Goal: Communication & Community: Answer question/provide support

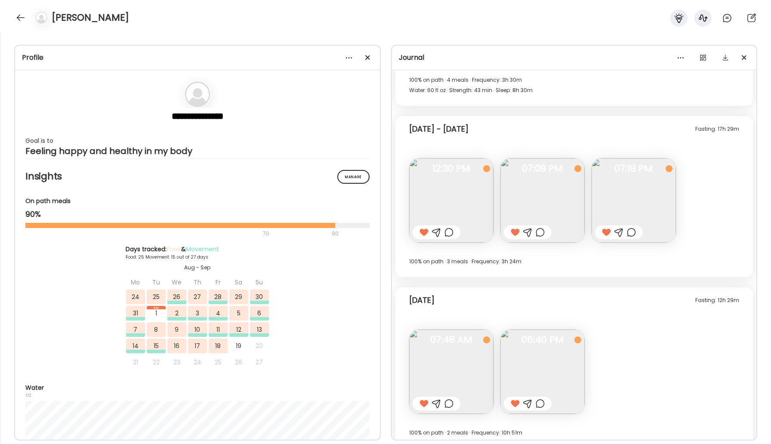
scroll to position [8048, 0]
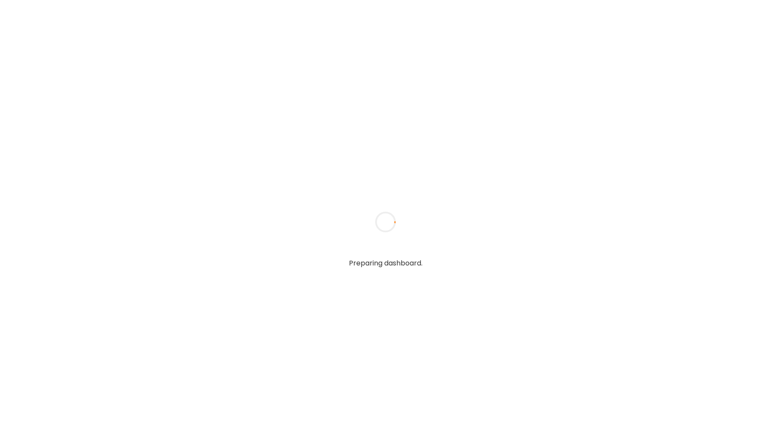
type input "*****"
type input "**********"
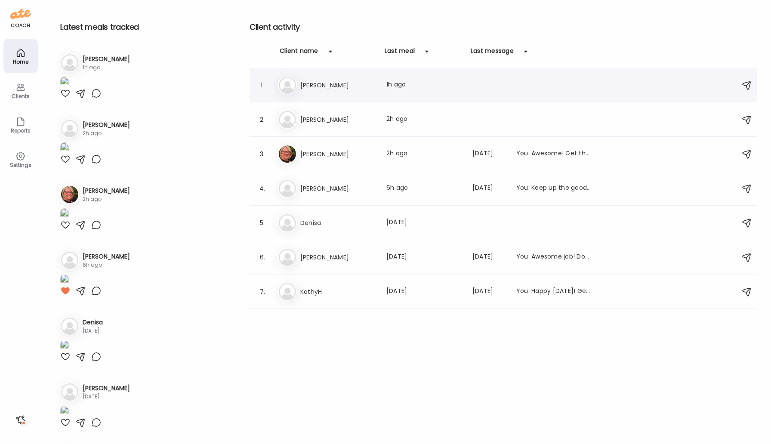
type input "**********"
click at [308, 83] on h3 "[PERSON_NAME]" at bounding box center [338, 85] width 76 height 10
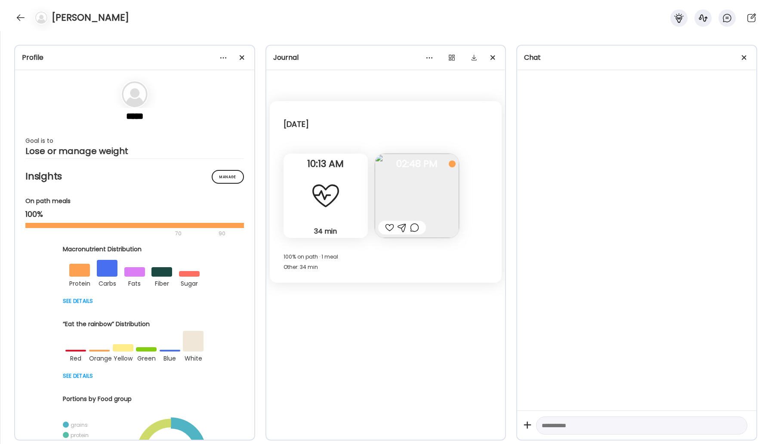
click at [414, 191] on img at bounding box center [417, 196] width 84 height 84
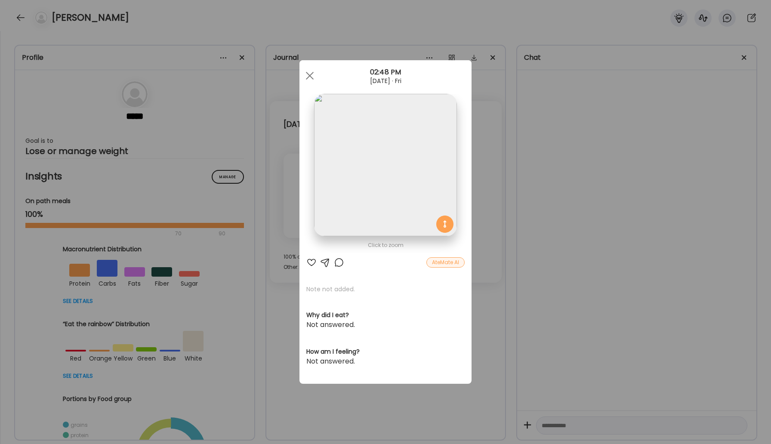
click at [426, 195] on img at bounding box center [385, 165] width 142 height 142
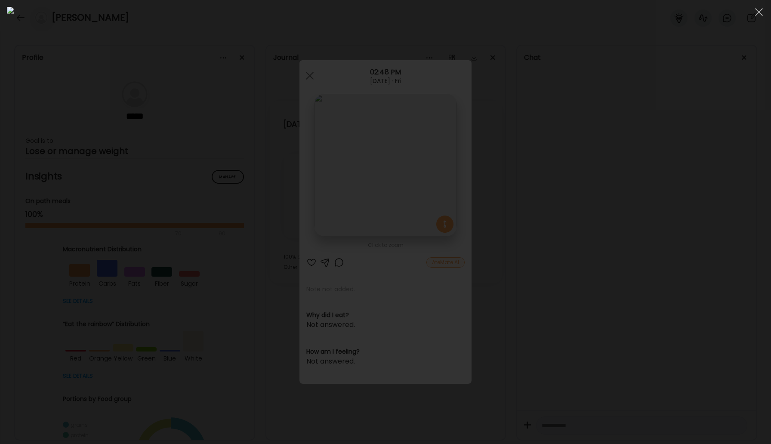
click at [395, 257] on img at bounding box center [385, 222] width 757 height 430
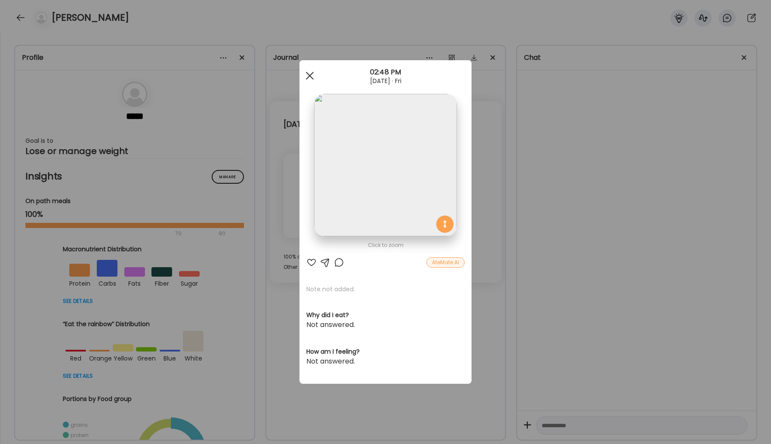
click at [306, 78] on div at bounding box center [309, 75] width 17 height 17
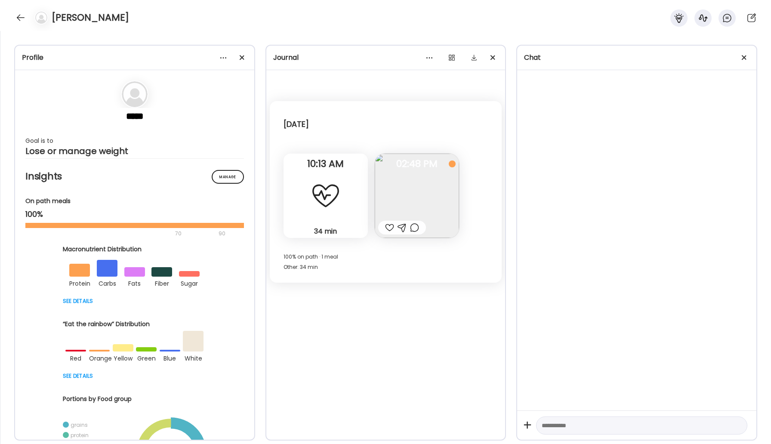
click at [416, 229] on div at bounding box center [414, 227] width 9 height 10
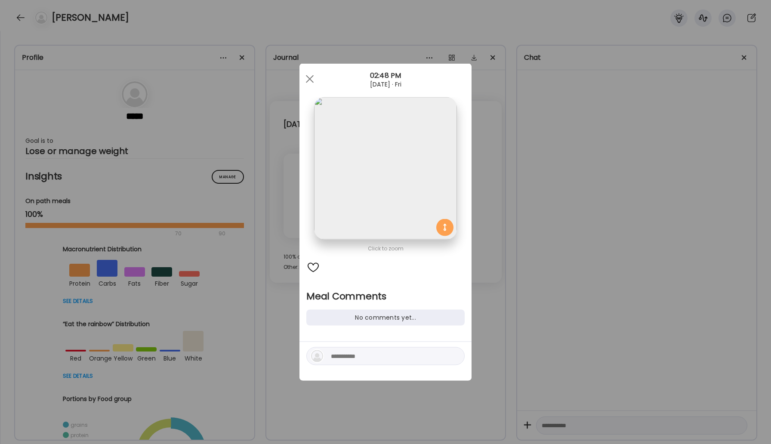
click at [377, 358] on textarea at bounding box center [389, 356] width 116 height 10
type textarea "**********"
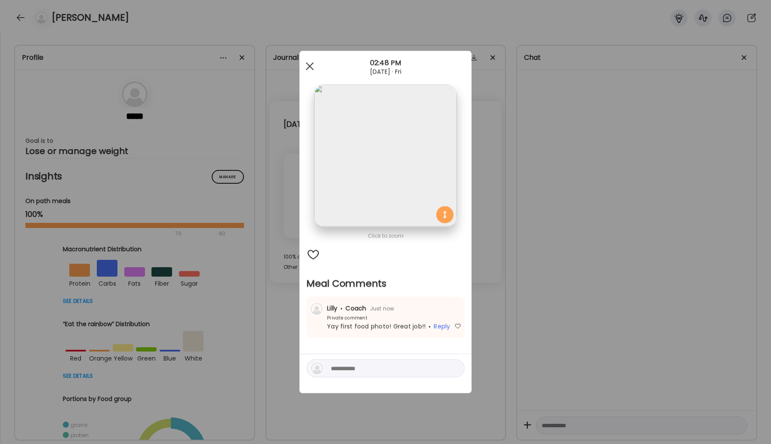
click at [307, 71] on div at bounding box center [309, 66] width 17 height 17
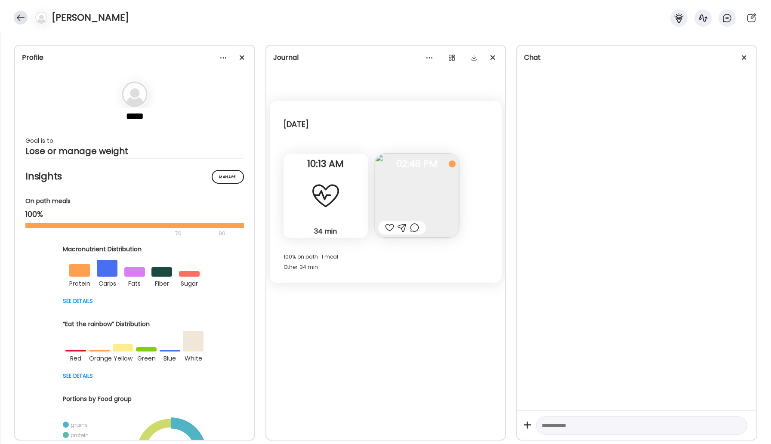
click at [24, 14] on div at bounding box center [21, 18] width 14 height 14
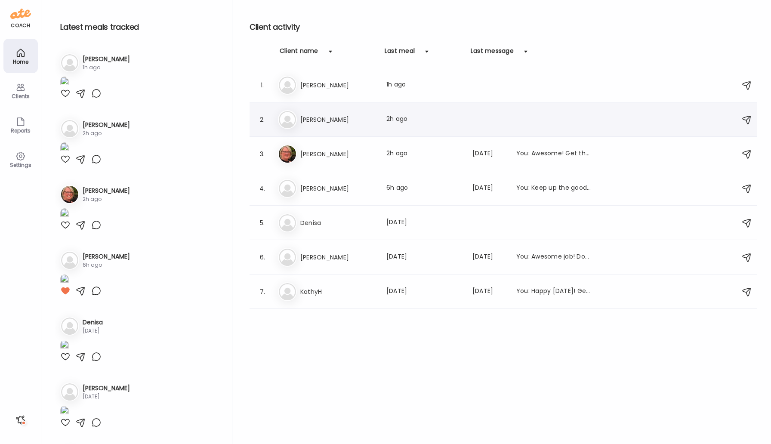
click at [309, 122] on h3 "[PERSON_NAME]" at bounding box center [338, 119] width 76 height 10
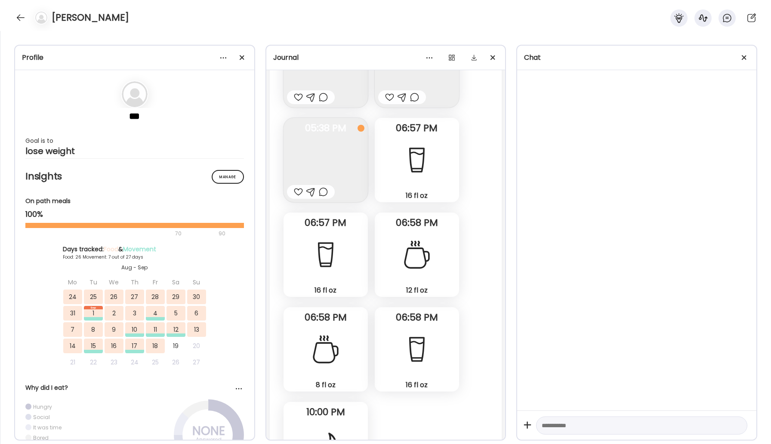
scroll to position [14872, 0]
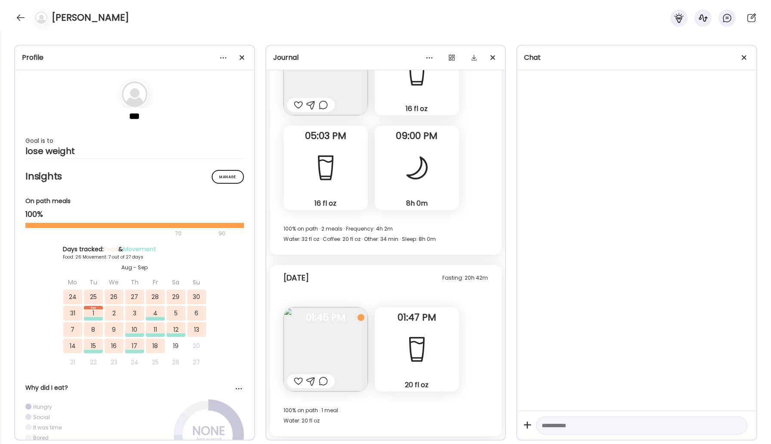
click at [346, 357] on img at bounding box center [326, 349] width 84 height 84
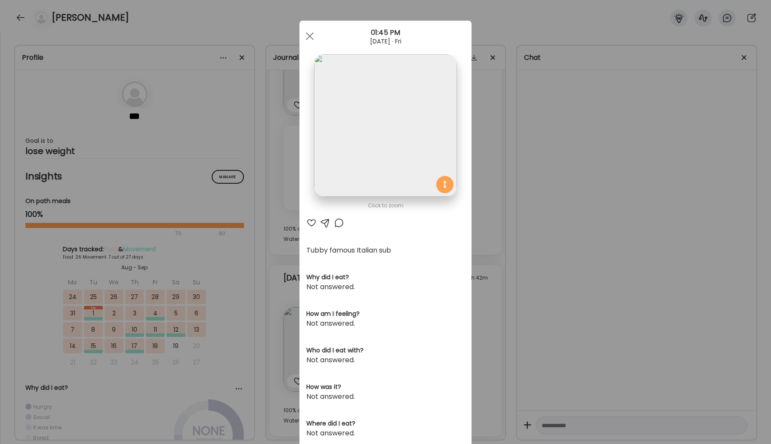
click at [392, 153] on img at bounding box center [385, 125] width 142 height 142
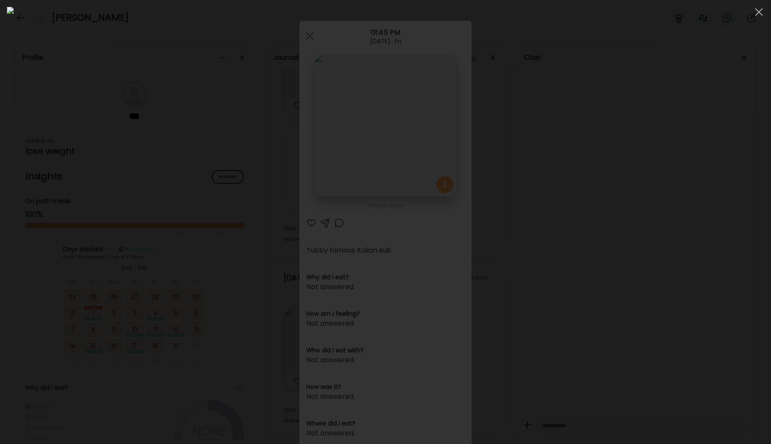
click at [393, 168] on img at bounding box center [385, 222] width 757 height 430
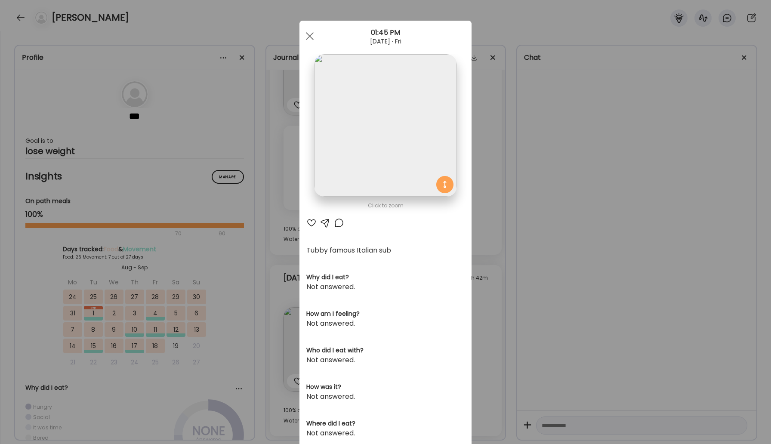
click at [308, 219] on div at bounding box center [311, 223] width 10 height 10
click at [308, 45] on div "Ate Coach Dashboard 01:45 PM Sep 19, 2025 · Fri" at bounding box center [385, 36] width 172 height 31
click at [310, 36] on span at bounding box center [310, 36] width 8 height 8
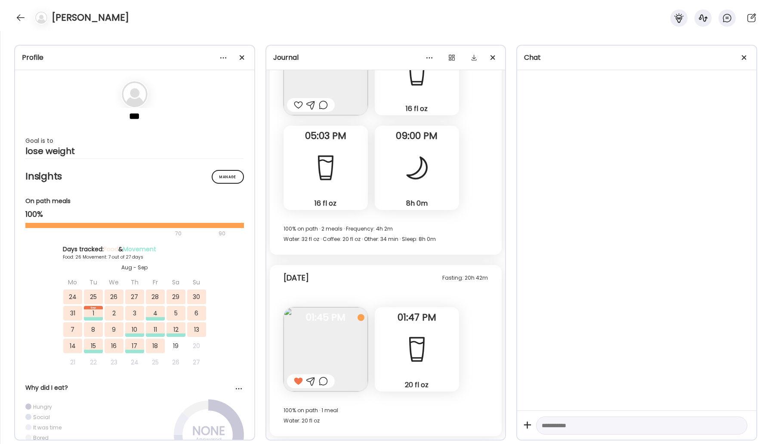
scroll to position [14807, 0]
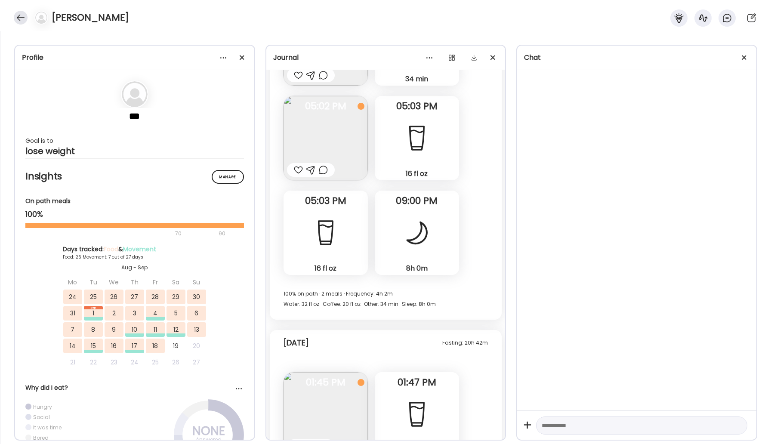
click at [15, 17] on div at bounding box center [21, 18] width 14 height 14
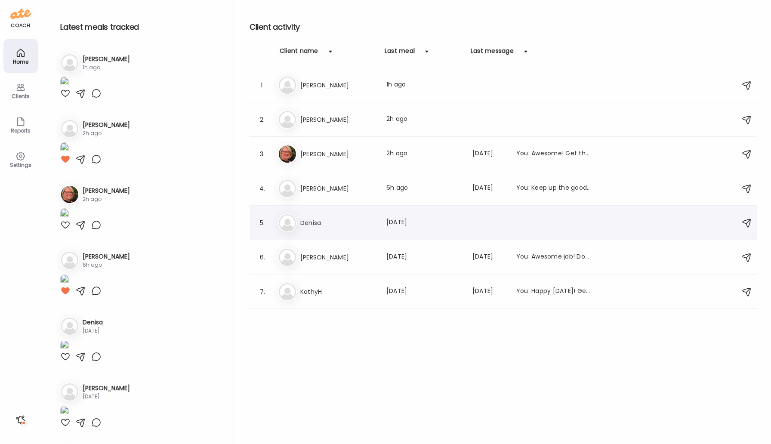
click at [315, 225] on h3 "Denisa" at bounding box center [338, 223] width 76 height 10
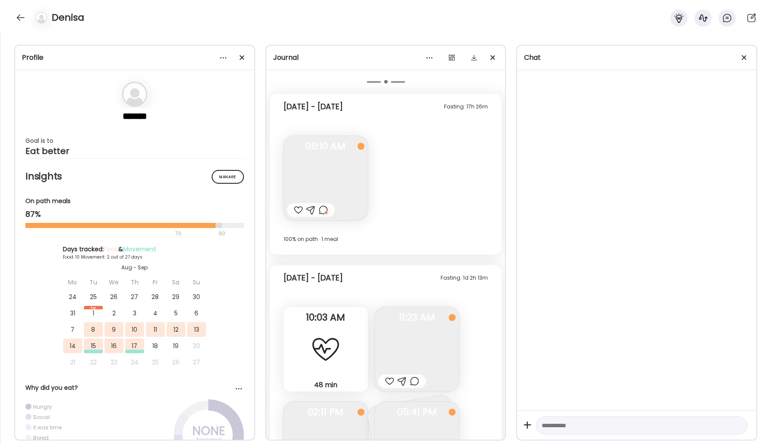
scroll to position [2334, 0]
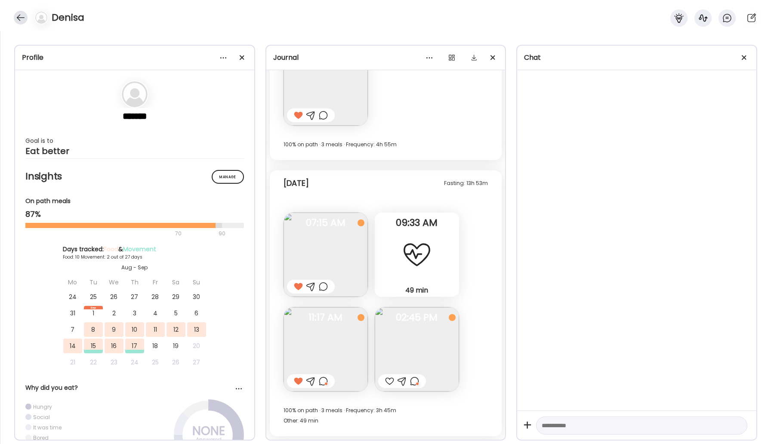
click at [17, 14] on div at bounding box center [21, 18] width 14 height 14
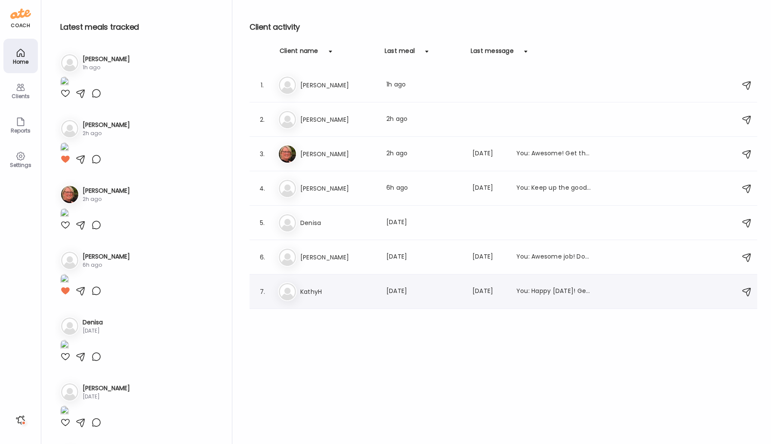
click at [311, 294] on h3 "KathyH" at bounding box center [338, 292] width 76 height 10
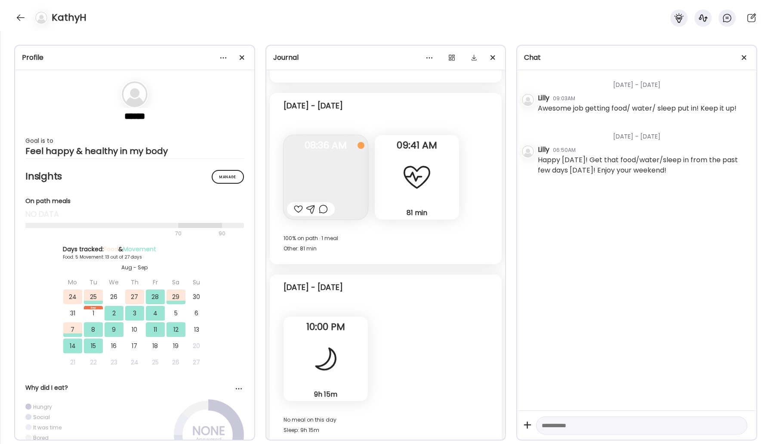
scroll to position [5437, 0]
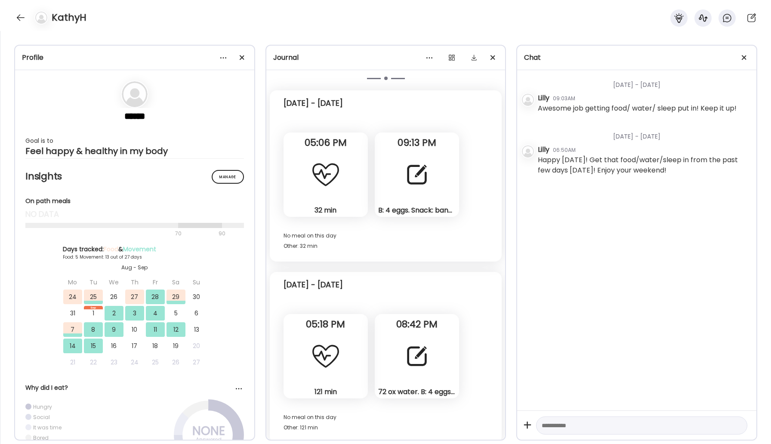
click at [410, 374] on div "72 ox water. B: 4 eggs. Snack: banana and peanut butter. Lunch: chicken and smo…" at bounding box center [417, 356] width 84 height 84
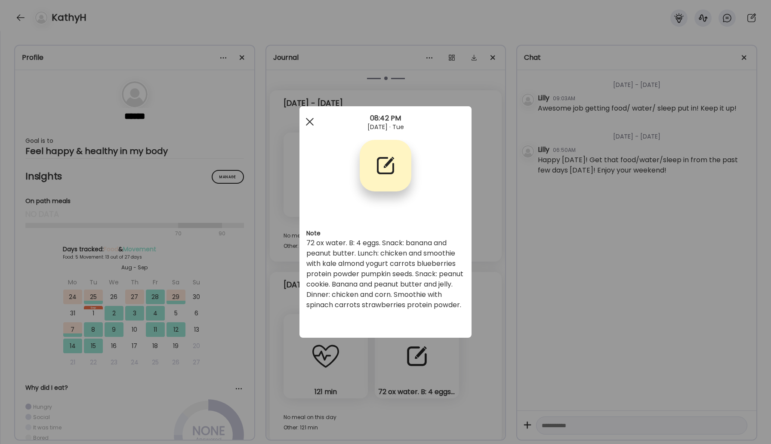
click at [313, 123] on div at bounding box center [309, 121] width 17 height 17
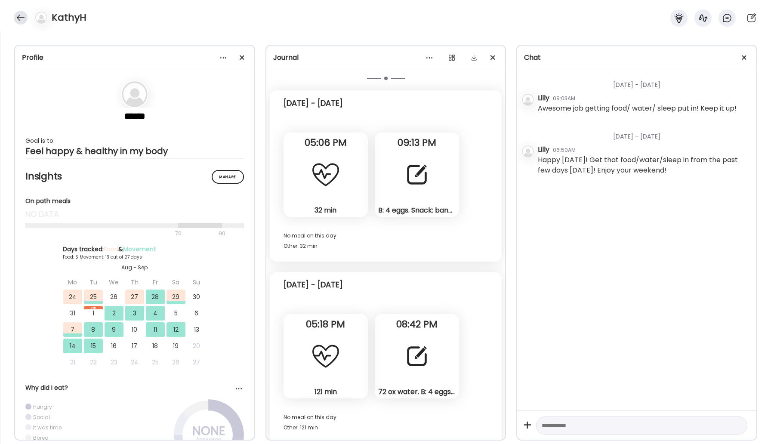
click at [18, 17] on div at bounding box center [21, 18] width 14 height 14
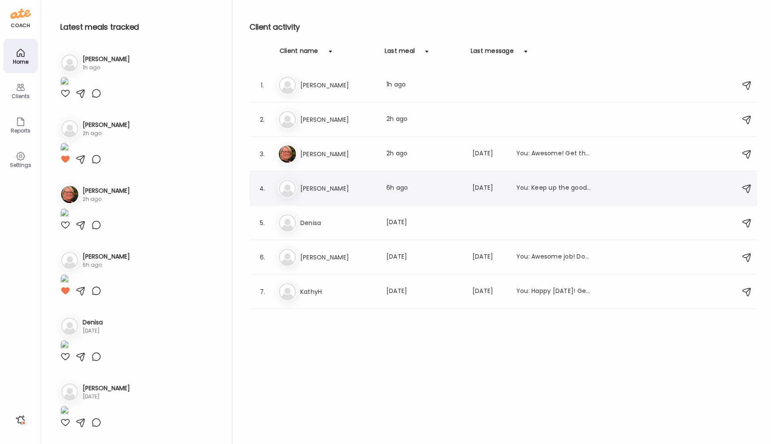
click at [338, 185] on h3 "[PERSON_NAME]" at bounding box center [338, 188] width 76 height 10
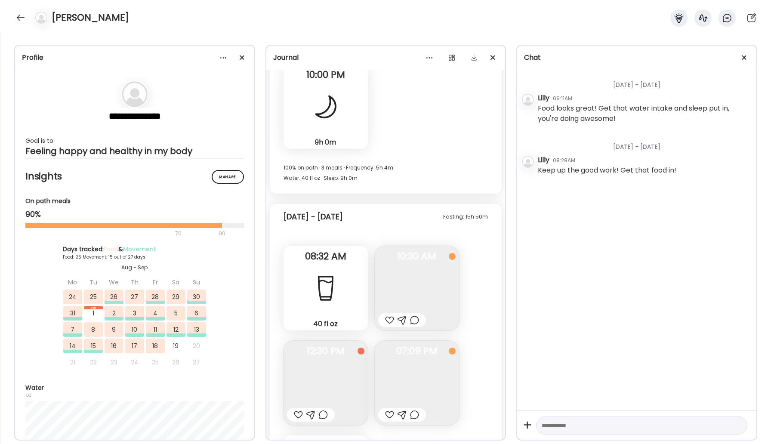
scroll to position [9847, 0]
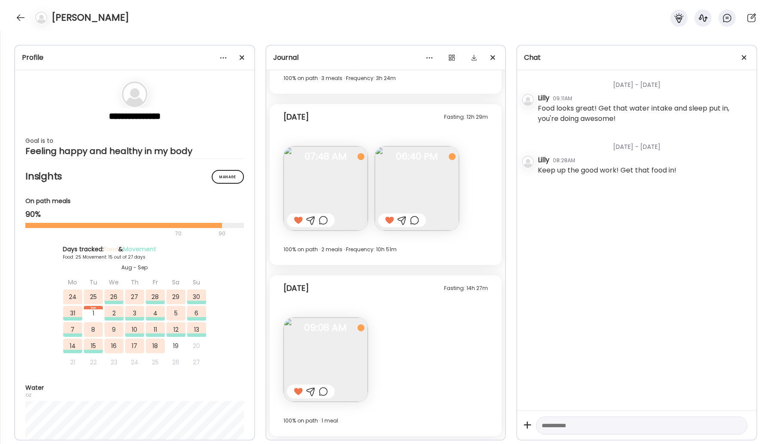
click at [28, 20] on div at bounding box center [40, 18] width 24 height 14
click at [20, 18] on div at bounding box center [21, 18] width 14 height 14
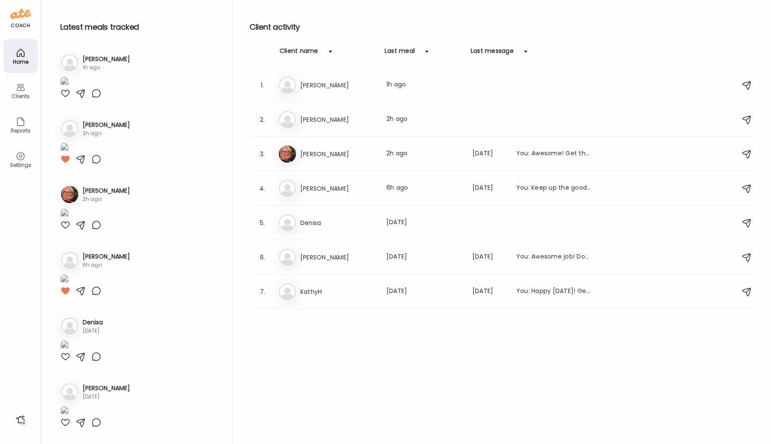
click at [250, 36] on div "Client activity Client name Last meal Last message 1. Ka Karie Last meal: 1h ag…" at bounding box center [504, 222] width 508 height 444
click at [306, 83] on h3 "[PERSON_NAME]" at bounding box center [338, 85] width 76 height 10
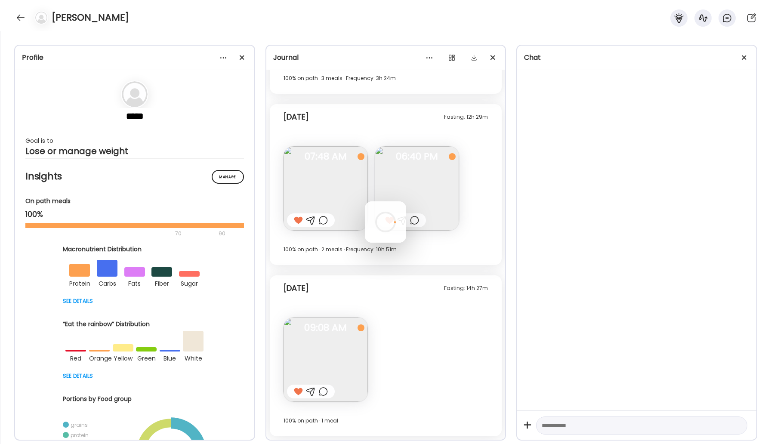
scroll to position [0, 0]
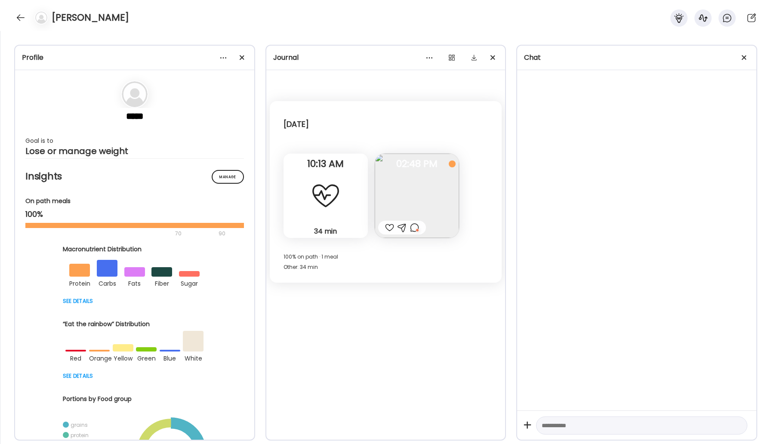
click at [324, 194] on div at bounding box center [325, 195] width 31 height 31
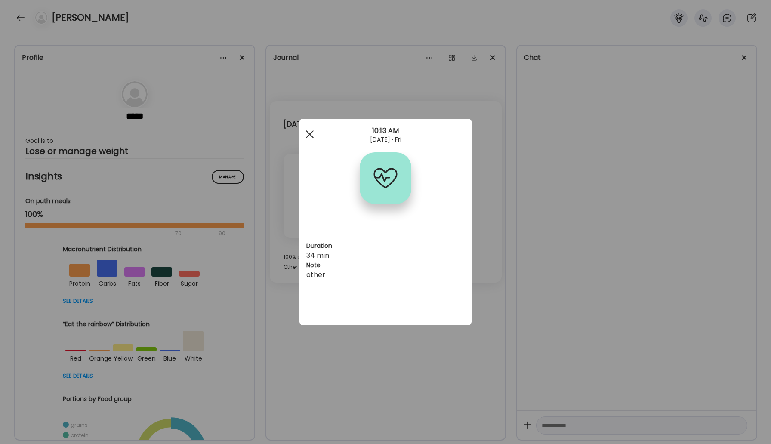
click at [305, 133] on div at bounding box center [309, 134] width 17 height 17
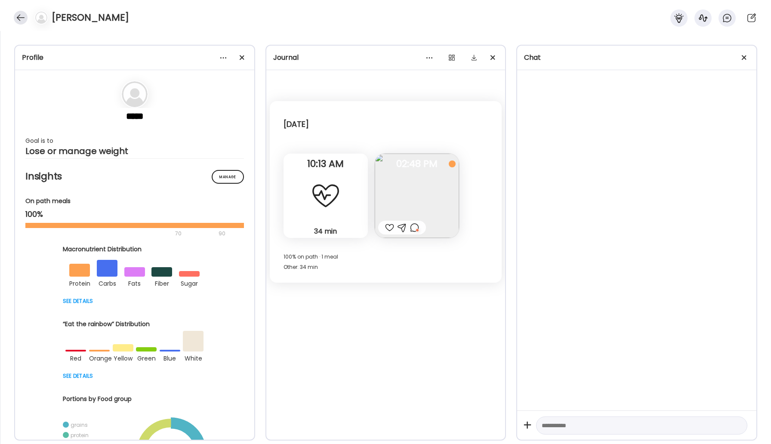
click at [17, 15] on div at bounding box center [21, 18] width 14 height 14
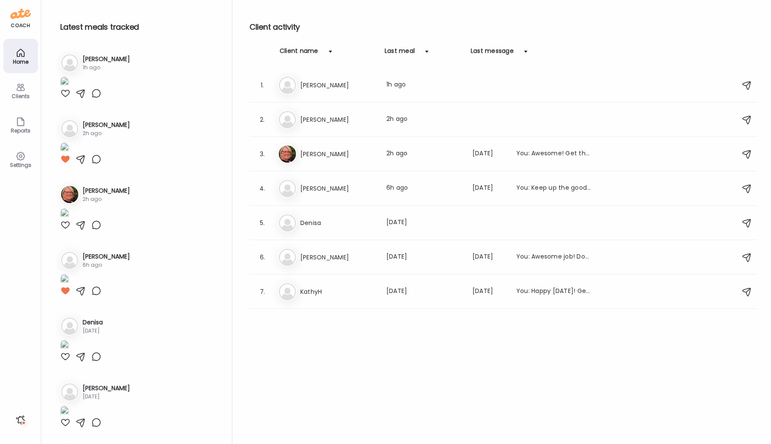
click at [28, 52] on div "Home" at bounding box center [20, 56] width 34 height 34
